Goal: Transaction & Acquisition: Purchase product/service

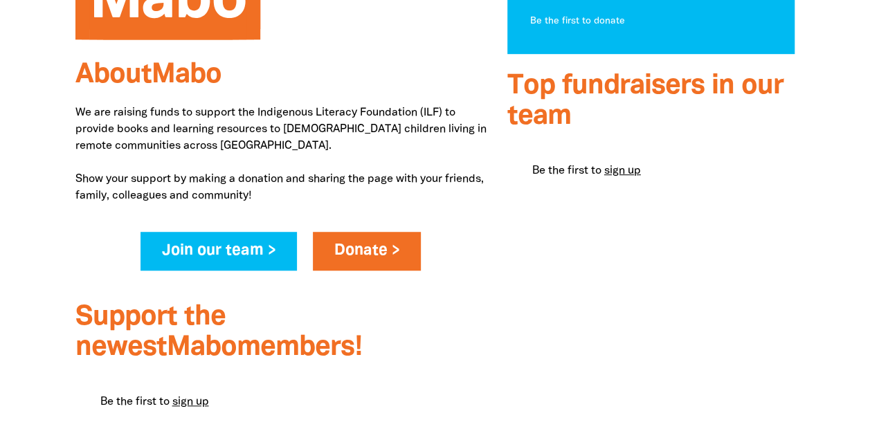
scroll to position [390, 0]
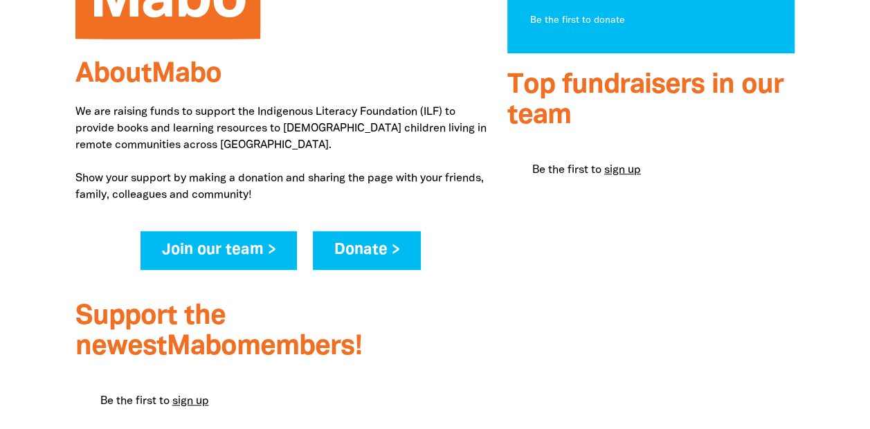
click at [383, 264] on link "Donate >" at bounding box center [367, 250] width 109 height 39
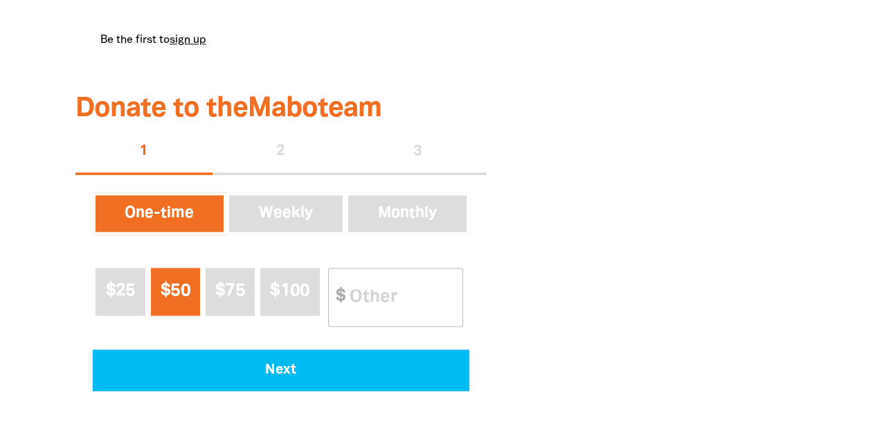
scroll to position [753, 0]
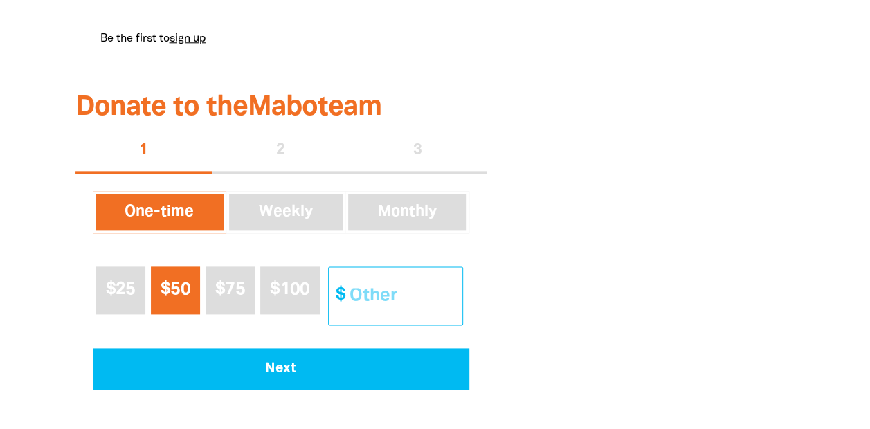
click at [408, 292] on input "Other Amount" at bounding box center [401, 295] width 122 height 57
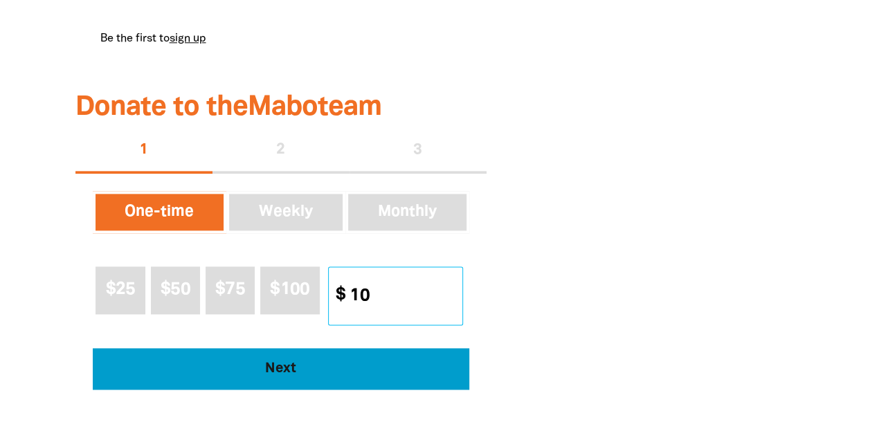
type input "10"
click at [313, 373] on span "Next" at bounding box center [280, 369] width 338 height 14
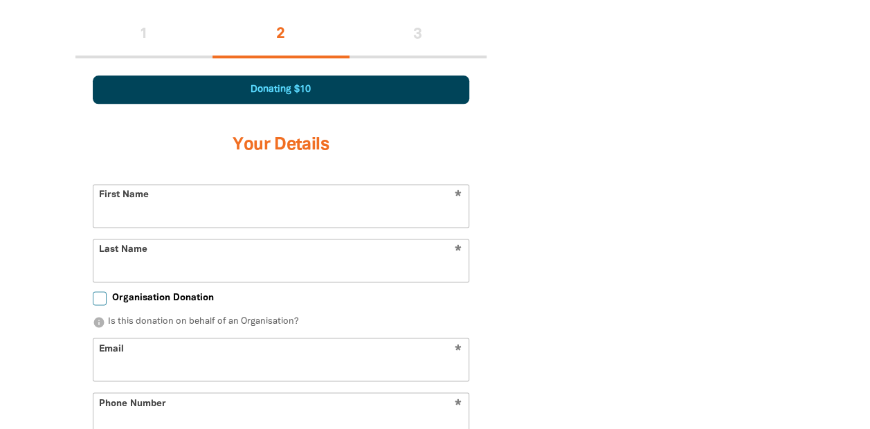
select select "AU"
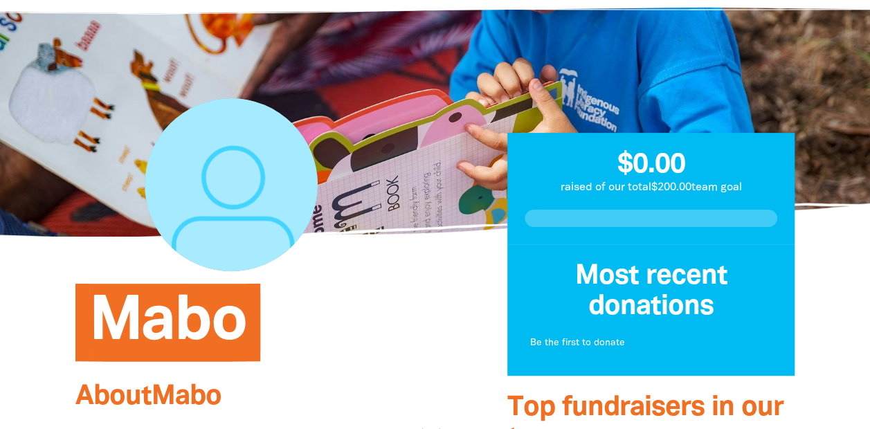
scroll to position [0, 0]
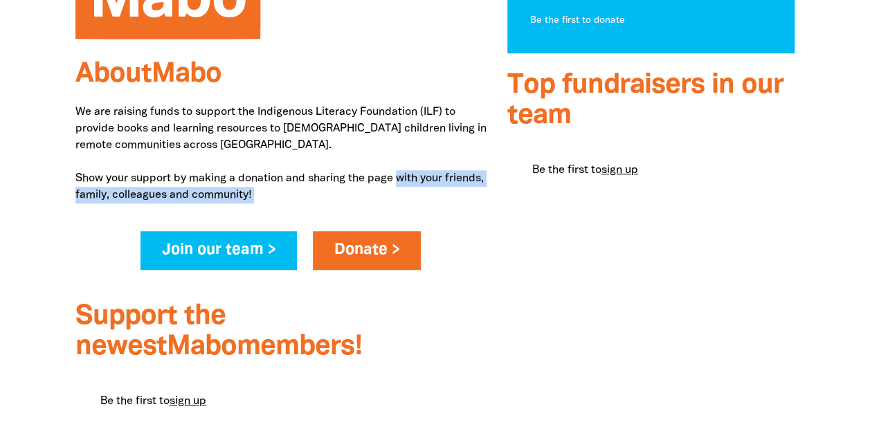
drag, startPoint x: 402, startPoint y: 172, endPoint x: 445, endPoint y: 228, distance: 70.6
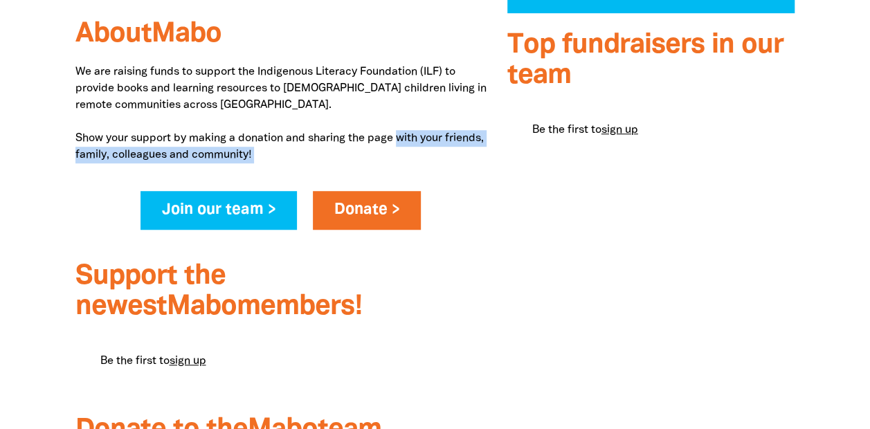
scroll to position [431, 0]
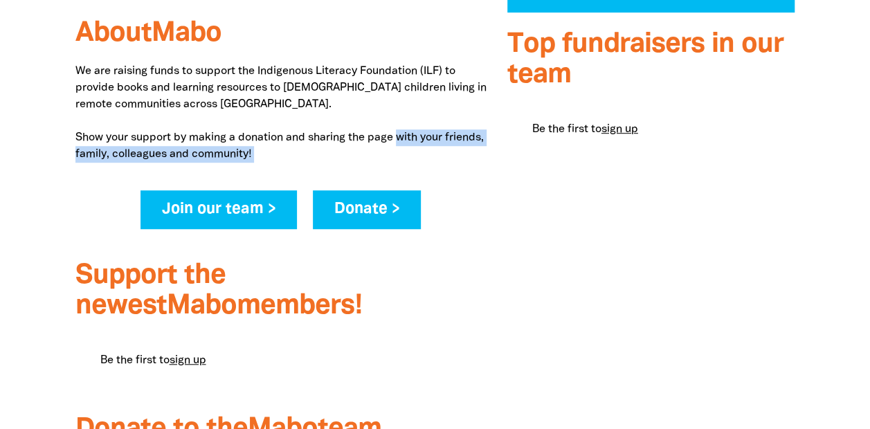
click at [369, 203] on link "Donate >" at bounding box center [367, 209] width 109 height 39
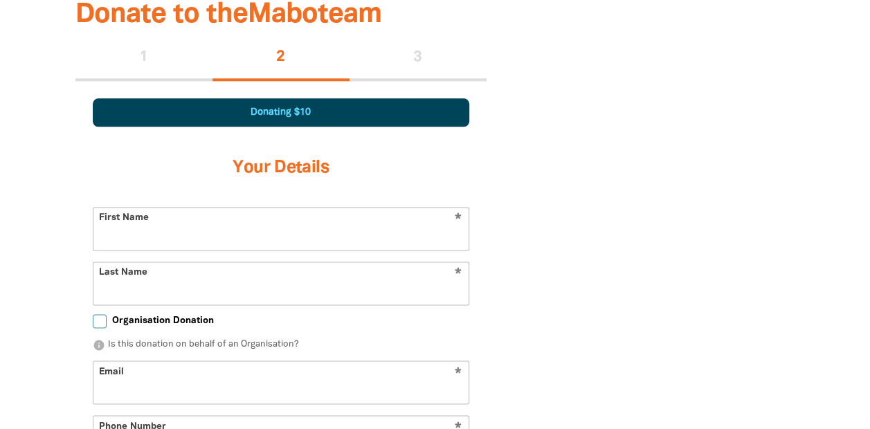
click at [289, 226] on input "First Name" at bounding box center [280, 229] width 375 height 42
click at [556, 157] on div "$0.00 raised of our total $200.00 team goal Most recent donations Be the first …" at bounding box center [651, 124] width 309 height 1330
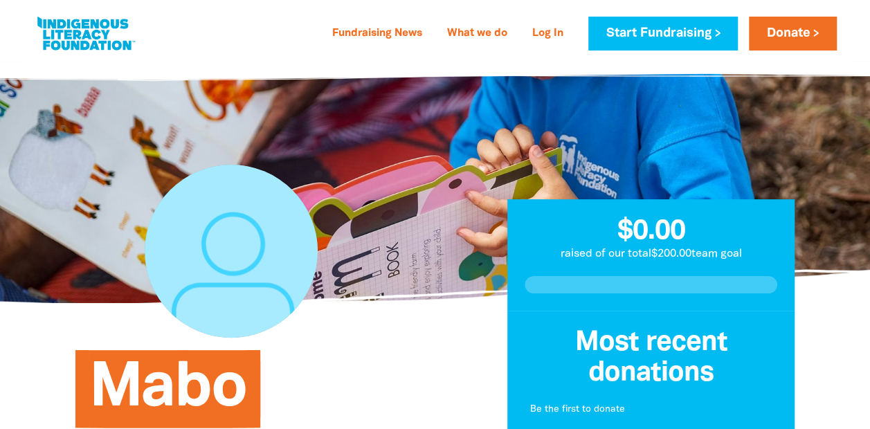
scroll to position [0, 0]
